Goal: Information Seeking & Learning: Learn about a topic

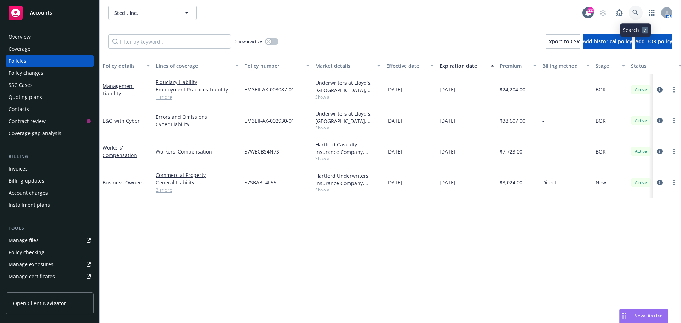
click at [637, 16] on icon at bounding box center [635, 13] width 6 height 6
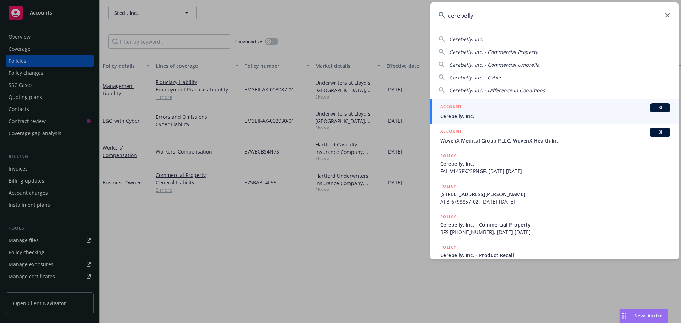
type input "cerebelly"
click at [469, 116] on span "Cerebelly, Inc." at bounding box center [555, 115] width 230 height 7
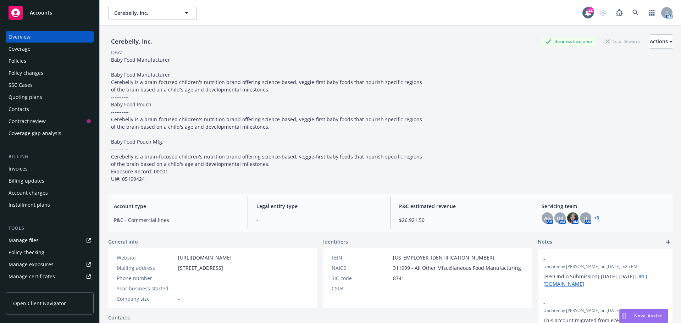
click at [18, 63] on div "Policies" at bounding box center [18, 60] width 18 height 11
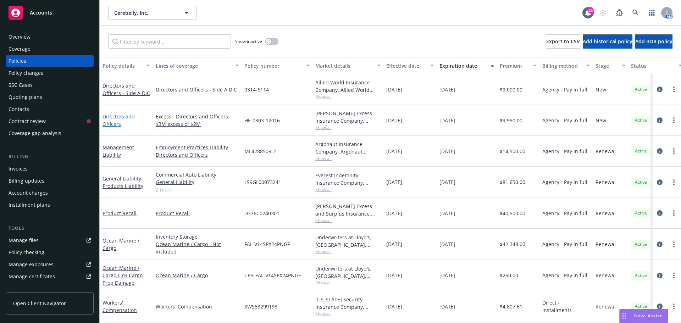
click at [123, 117] on link "Directors and Officers" at bounding box center [118, 120] width 32 height 14
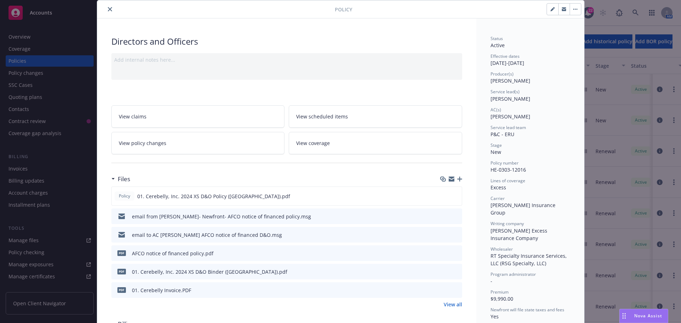
scroll to position [35, 0]
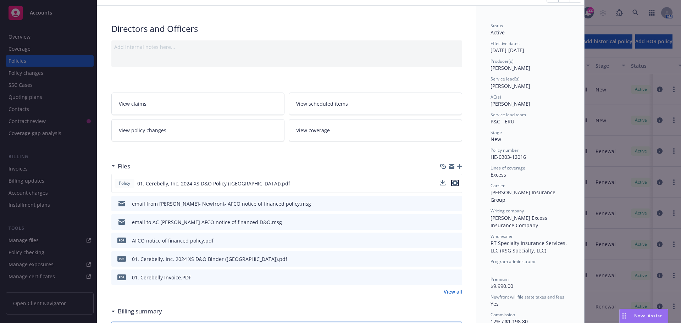
click at [454, 183] on icon "preview file" at bounding box center [455, 183] width 6 height 5
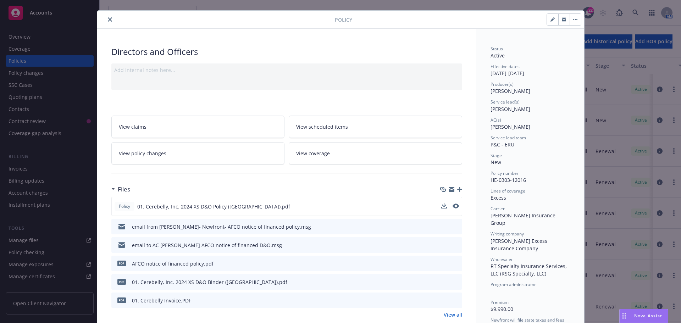
scroll to position [0, 0]
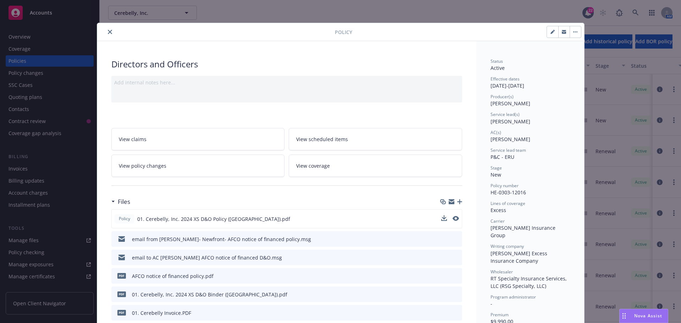
click at [109, 34] on icon "close" at bounding box center [110, 32] width 4 height 4
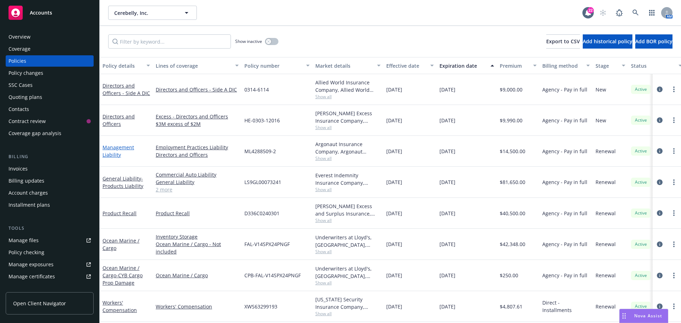
click at [119, 148] on link "Management Liability" at bounding box center [118, 151] width 32 height 14
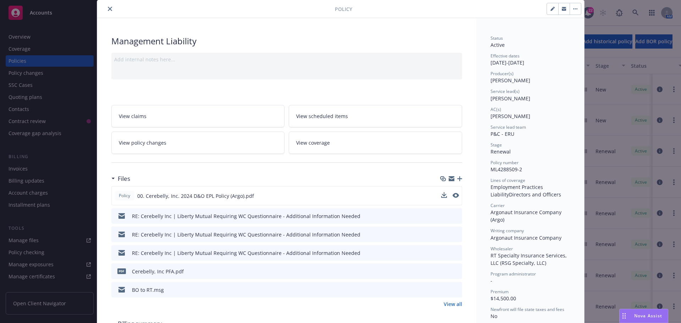
scroll to position [35, 0]
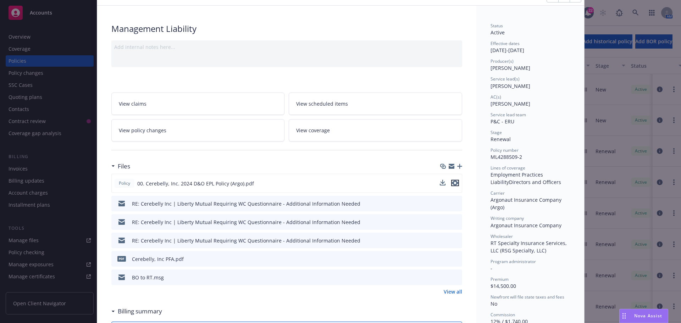
click at [452, 182] on icon "preview file" at bounding box center [455, 183] width 6 height 5
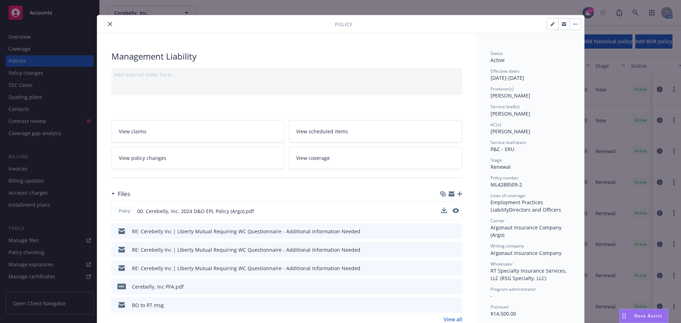
scroll to position [0, 0]
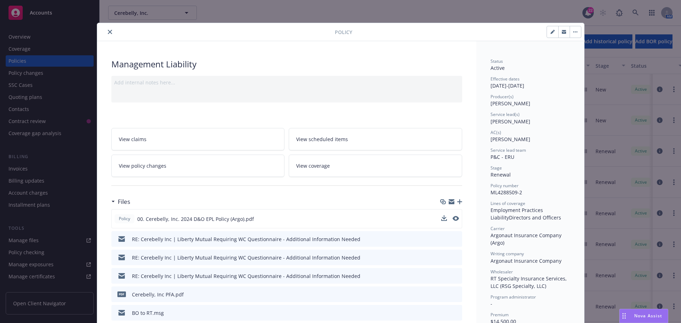
click at [108, 32] on icon "close" at bounding box center [110, 32] width 4 height 4
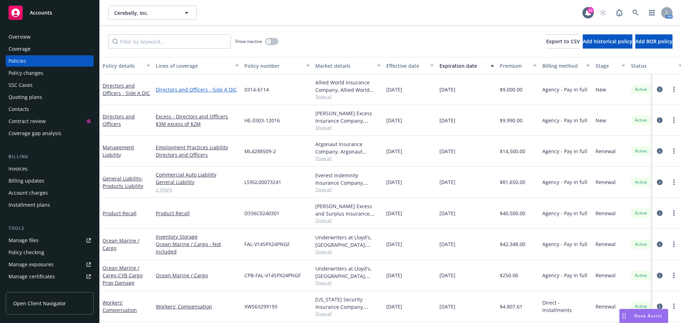
click at [190, 90] on link "Directors and Officers - Side A DIC" at bounding box center [197, 89] width 83 height 7
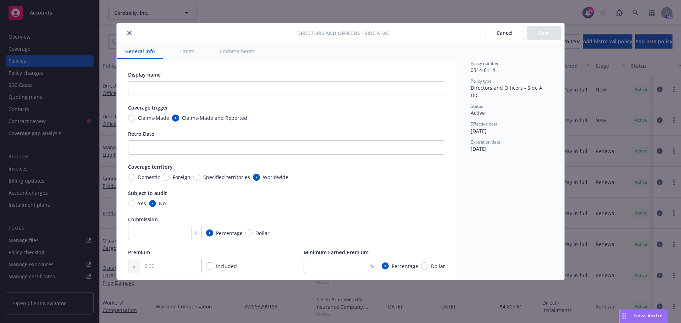
click at [131, 33] on icon "close" at bounding box center [129, 33] width 4 height 4
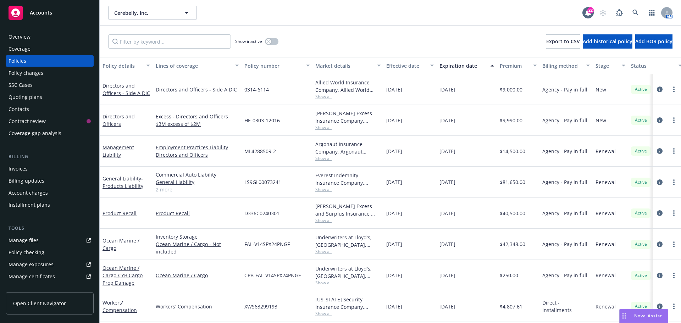
click at [124, 89] on div "Directors and Officers - Side A DIC" at bounding box center [126, 89] width 48 height 15
click at [124, 88] on link "Directors and Officers - Side A DIC" at bounding box center [126, 89] width 48 height 14
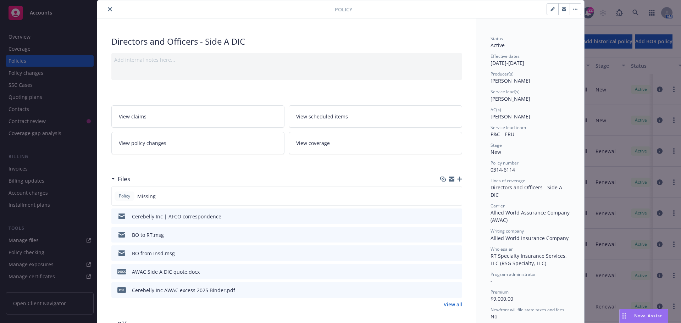
scroll to position [35, 0]
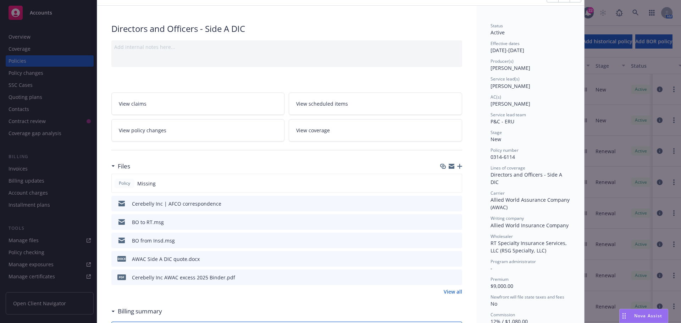
click at [455, 276] on icon "preview file" at bounding box center [455, 277] width 6 height 5
